Goal: Find specific page/section: Find specific page/section

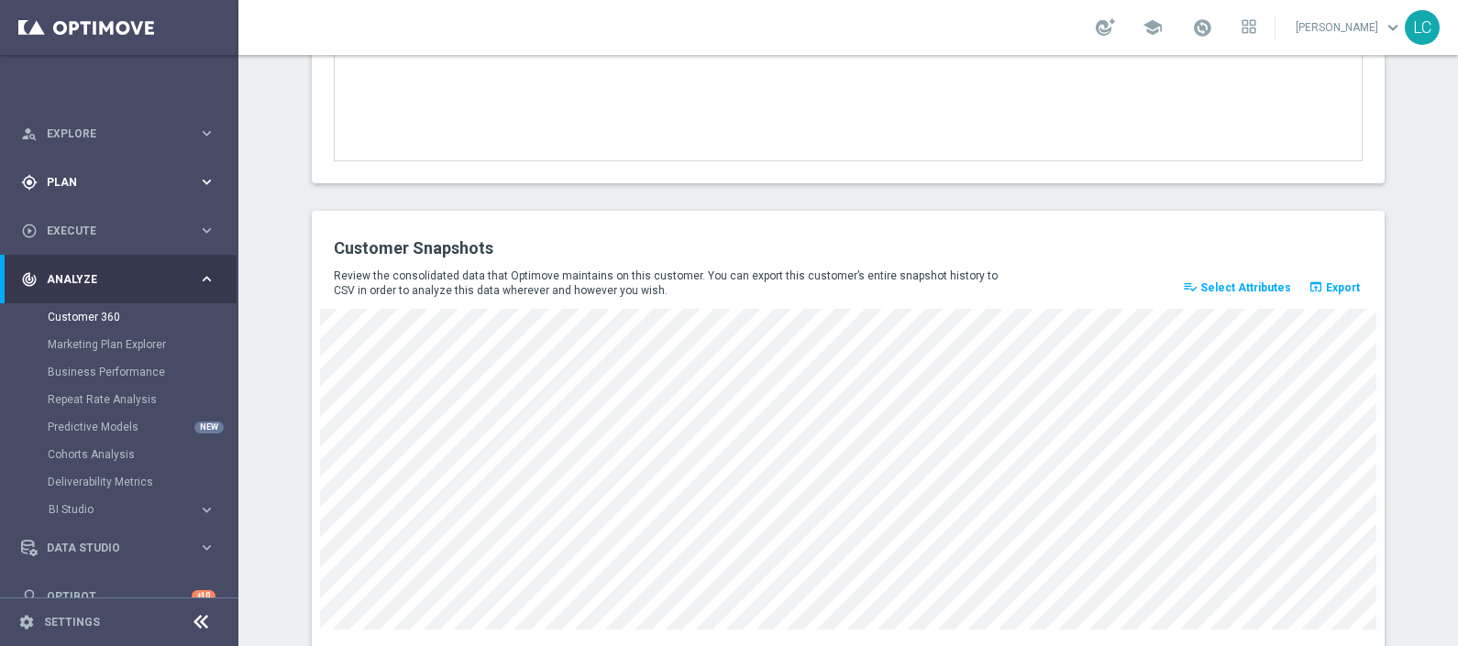
scroll to position [0, 1]
click at [107, 135] on span "Explore" at bounding box center [122, 133] width 151 height 11
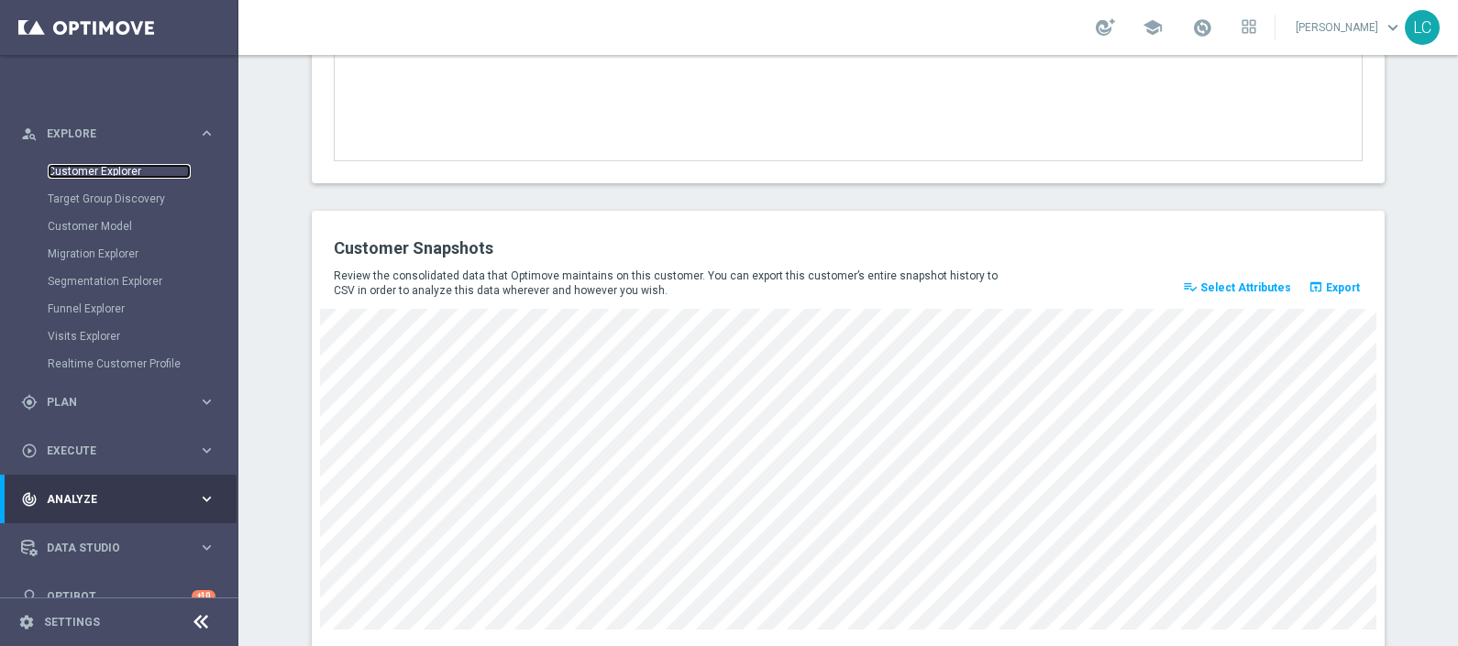
click at [62, 164] on link "Customer Explorer" at bounding box center [119, 171] width 143 height 15
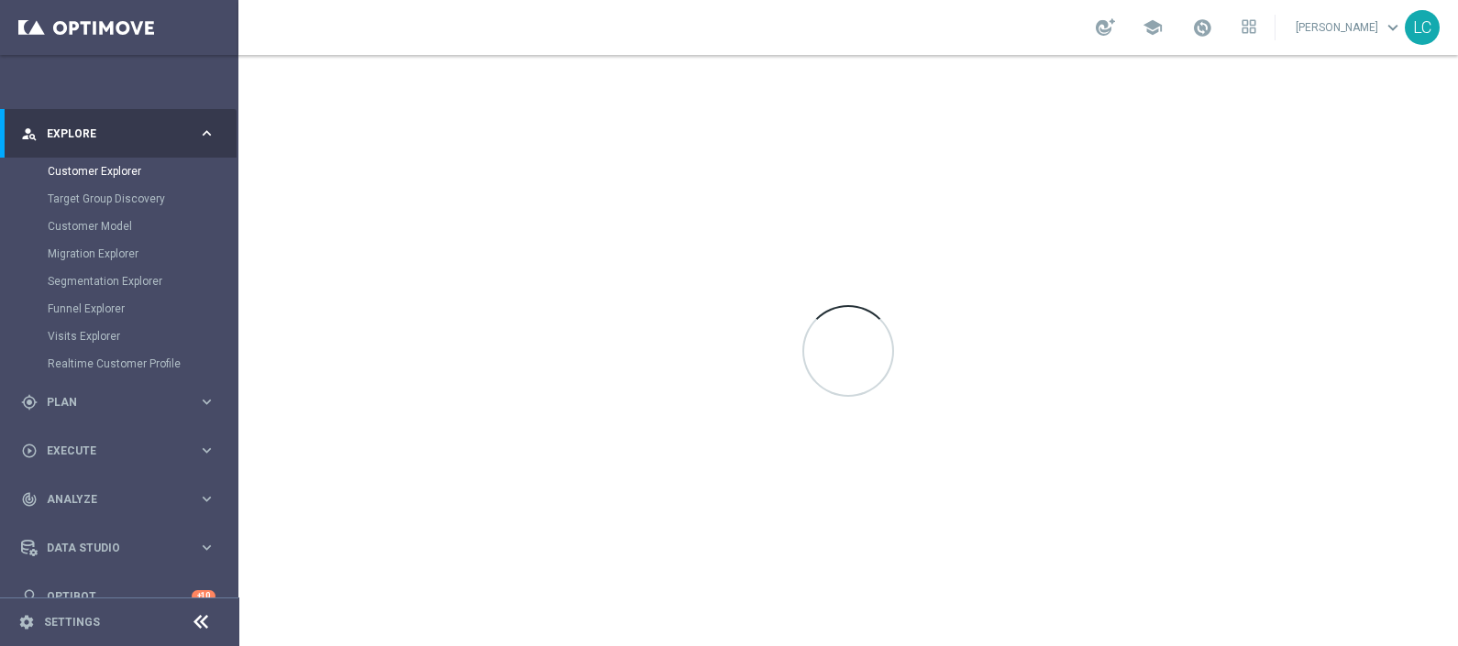
click at [83, 136] on span "Explore" at bounding box center [122, 133] width 151 height 11
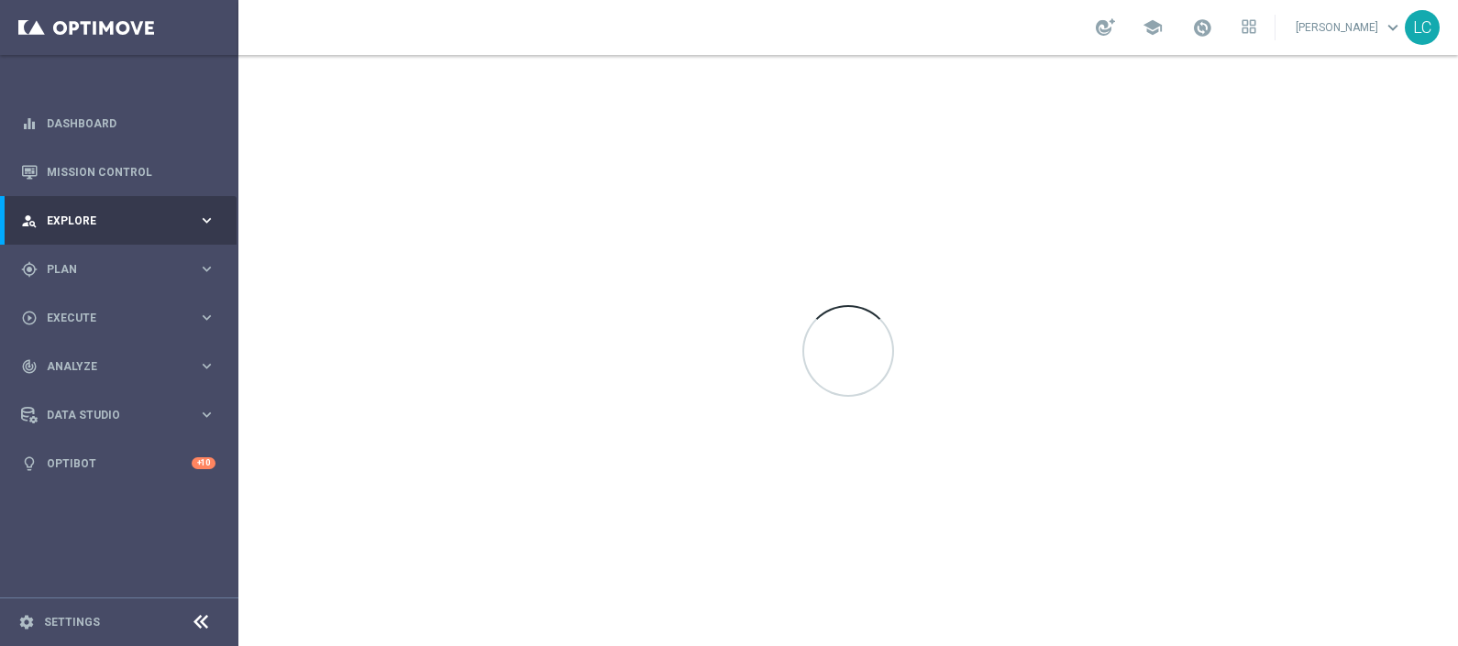
scroll to position [0, 0]
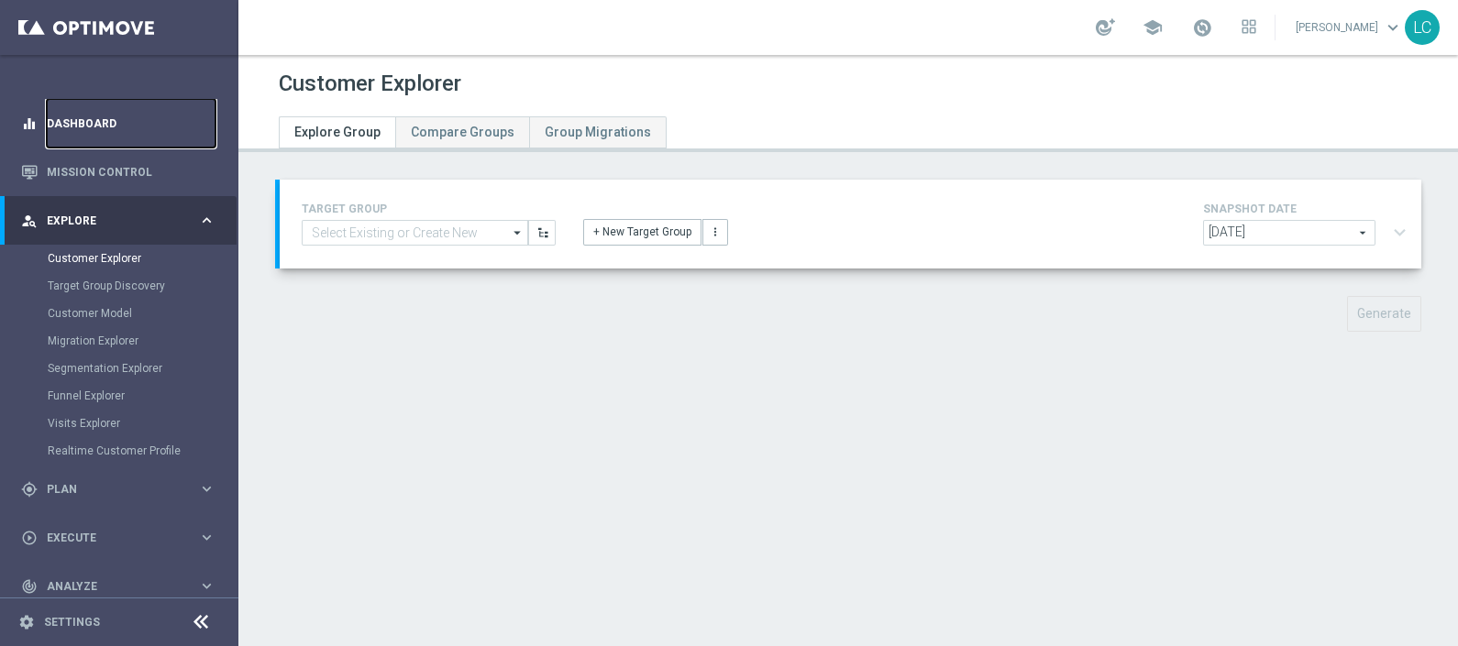
click at [76, 122] on link "Dashboard" at bounding box center [131, 123] width 169 height 49
